Goal: Task Accomplishment & Management: Manage account settings

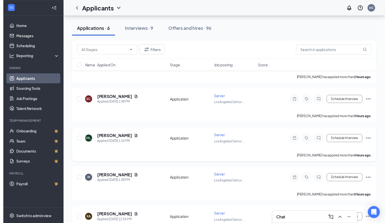
scroll to position [109, 0]
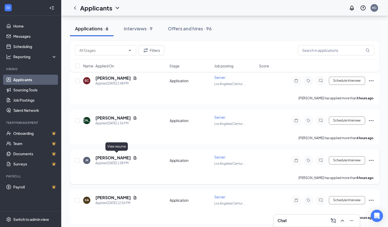
click at [134, 156] on icon "Document" at bounding box center [135, 157] width 3 height 3
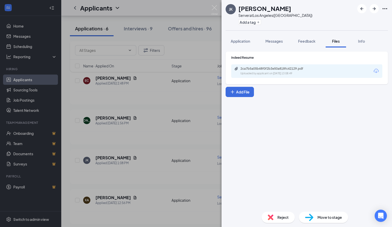
click at [376, 71] on icon "Download" at bounding box center [375, 71] width 5 height 4
click at [148, 184] on div "[PERSON_NAME] [PERSON_NAME] Server at [GEOGRAPHIC_DATA]([GEOGRAPHIC_DATA]) Add …" at bounding box center [196, 113] width 392 height 227
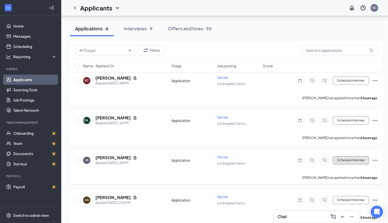
click at [350, 157] on button "Schedule Interview" at bounding box center [351, 160] width 36 height 8
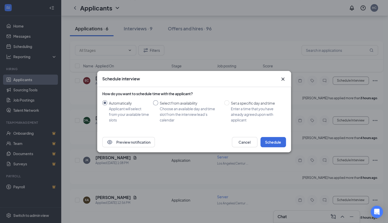
click at [156, 104] on input "Select from availability Choose an available day and time slot from the intervi…" at bounding box center [155, 102] width 5 height 5
radio input "true"
radio input "false"
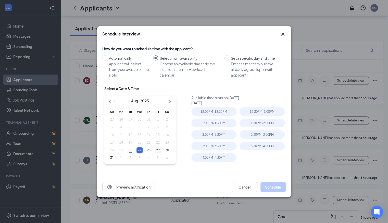
type input "[DATE]"
click at [157, 149] on div "29" at bounding box center [158, 150] width 6 height 6
click at [219, 122] on div "1:00PM - 1:30PM" at bounding box center [213, 123] width 45 height 8
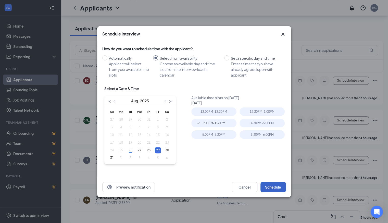
click at [268, 190] on button "Schedule" at bounding box center [273, 187] width 26 height 10
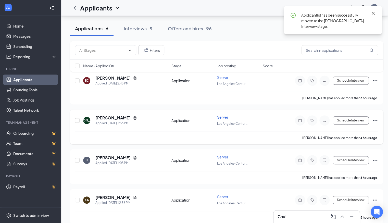
scroll to position [73, 0]
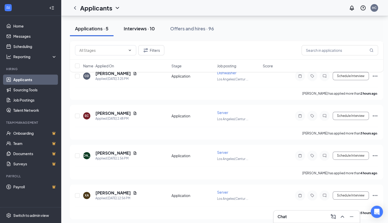
click at [135, 28] on div "Interviews · 10" at bounding box center [139, 28] width 31 height 6
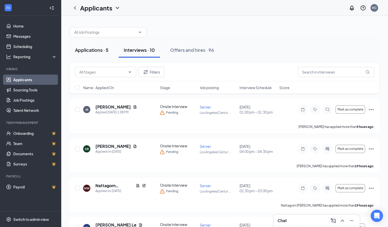
click at [89, 45] on button "Applications · 5" at bounding box center [92, 49] width 44 height 15
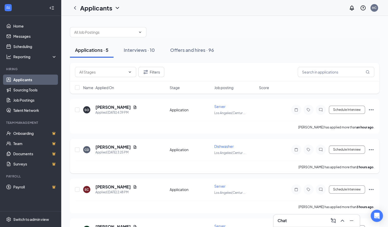
scroll to position [69, 0]
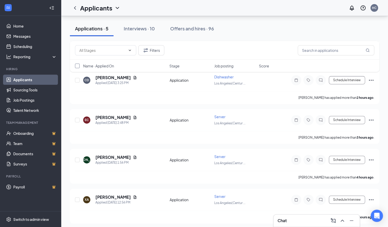
click at [77, 65] on input "checkbox" at bounding box center [77, 66] width 5 height 5
checkbox input "true"
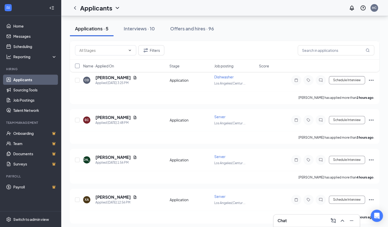
checkbox input "true"
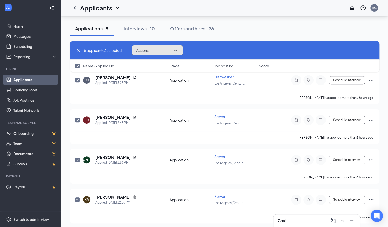
click at [147, 51] on span "Actions" at bounding box center [142, 50] width 12 height 4
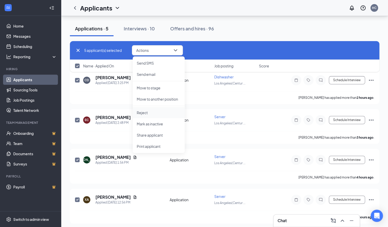
click at [145, 113] on p "Reject" at bounding box center [159, 112] width 44 height 5
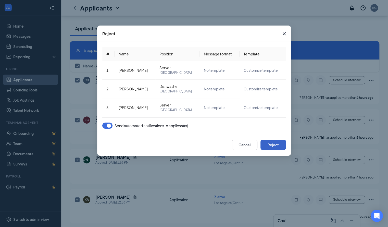
click at [276, 147] on button "Reject" at bounding box center [273, 145] width 26 height 10
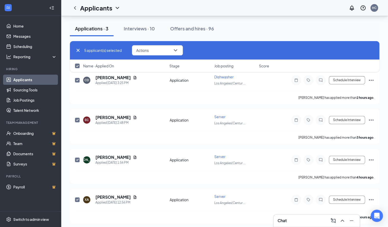
checkbox input "false"
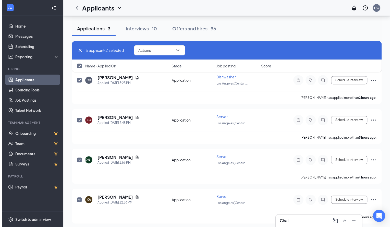
scroll to position [0, 0]
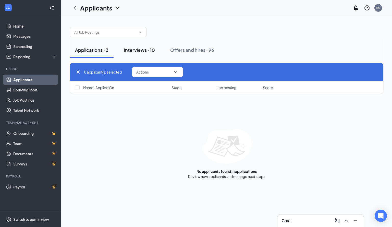
click at [138, 48] on div "Interviews · 10" at bounding box center [139, 50] width 31 height 6
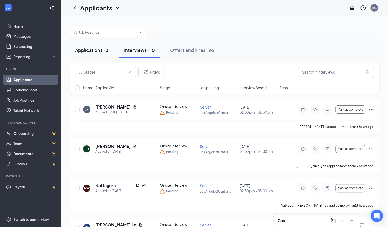
click at [100, 47] on div "Applications · 3" at bounding box center [91, 50] width 33 height 6
